Goal: Book appointment/travel/reservation

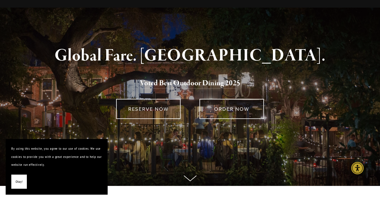
scroll to position [28, 0]
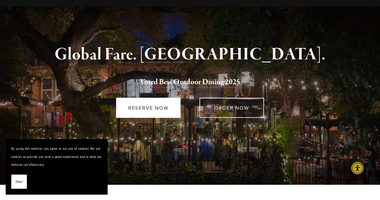
click at [165, 106] on link "RESERVE NOW" at bounding box center [148, 108] width 64 height 20
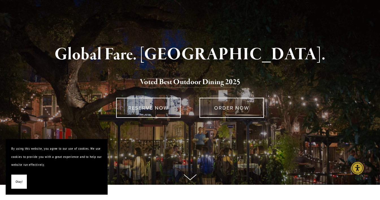
scroll to position [0, 0]
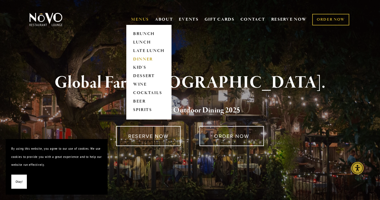
click at [140, 58] on link "DINNER" at bounding box center [148, 59] width 35 height 8
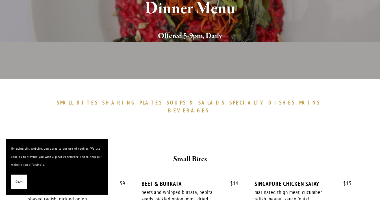
scroll to position [138, 0]
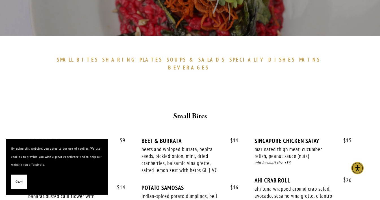
click at [19, 183] on span "Okay!" at bounding box center [19, 182] width 7 height 8
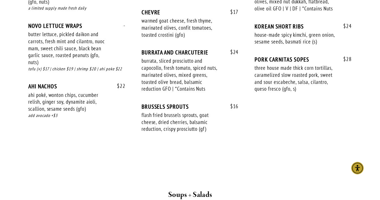
scroll to position [454, 0]
